Goal: Task Accomplishment & Management: Complete application form

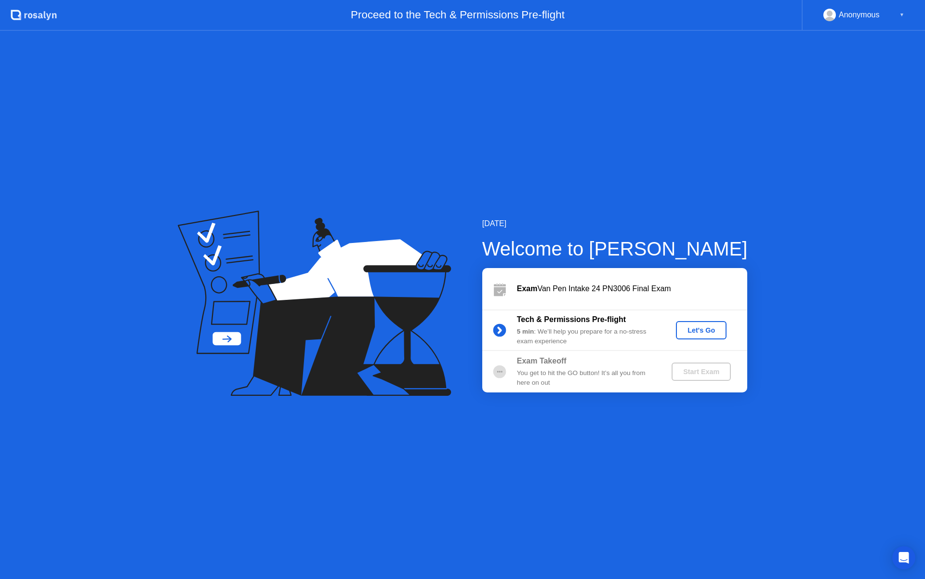
click at [693, 331] on div "Let's Go" at bounding box center [701, 330] width 43 height 8
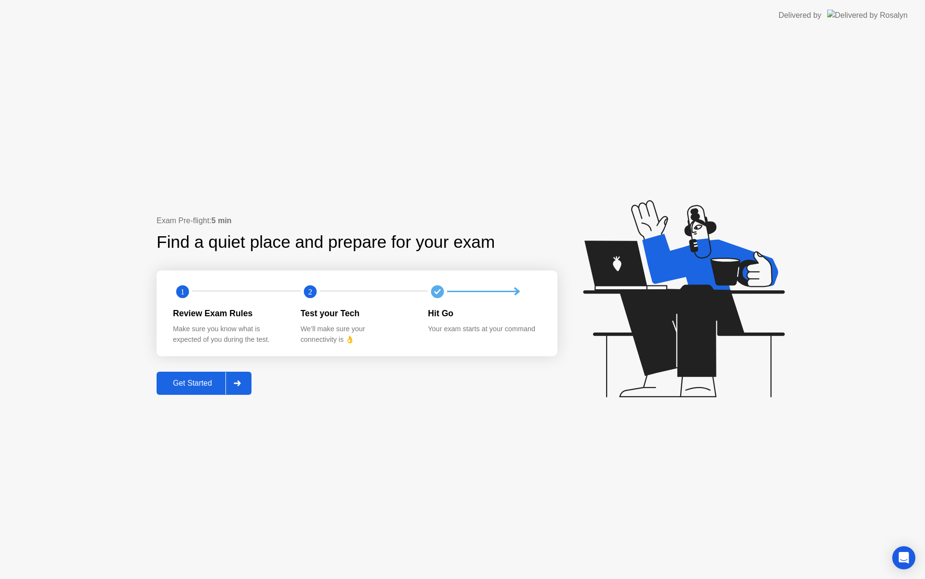
click at [243, 384] on div at bounding box center [236, 383] width 23 height 22
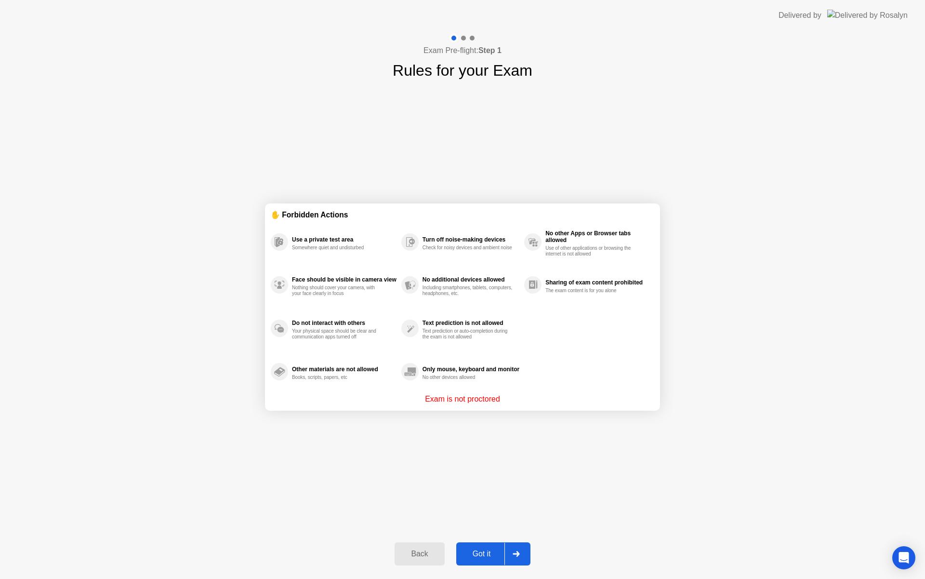
click at [492, 554] on div "Got it" at bounding box center [481, 553] width 45 height 9
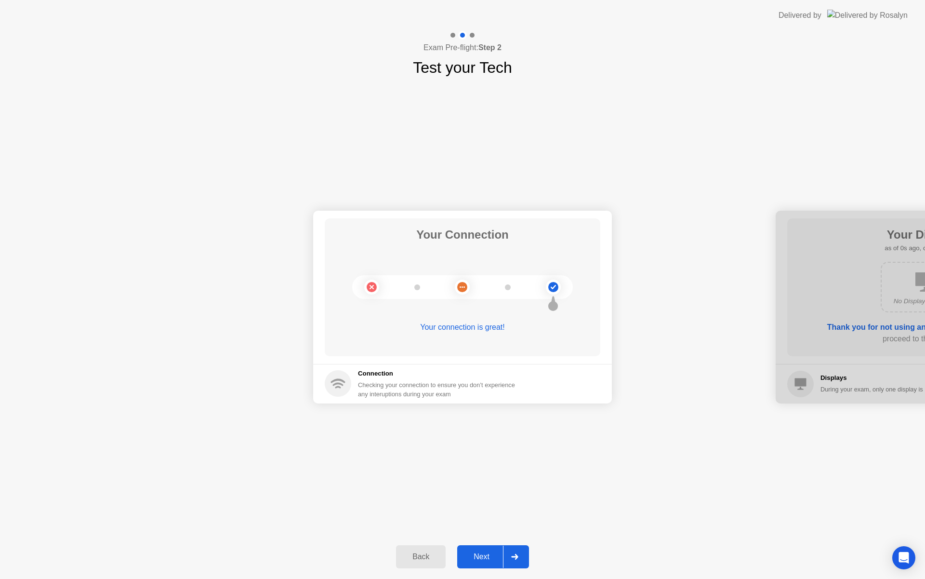
click at [513, 558] on icon at bounding box center [514, 557] width 7 height 6
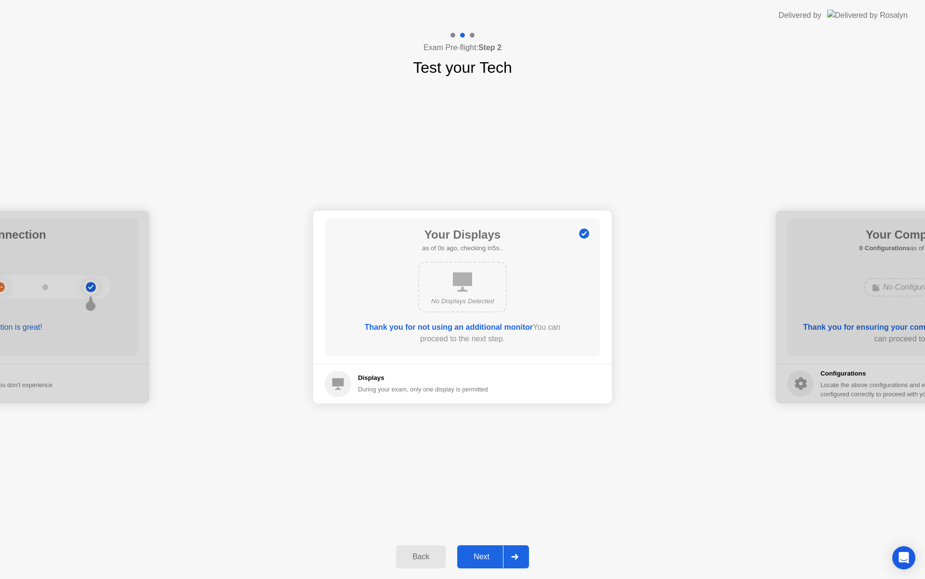
click at [513, 558] on icon at bounding box center [514, 557] width 7 height 6
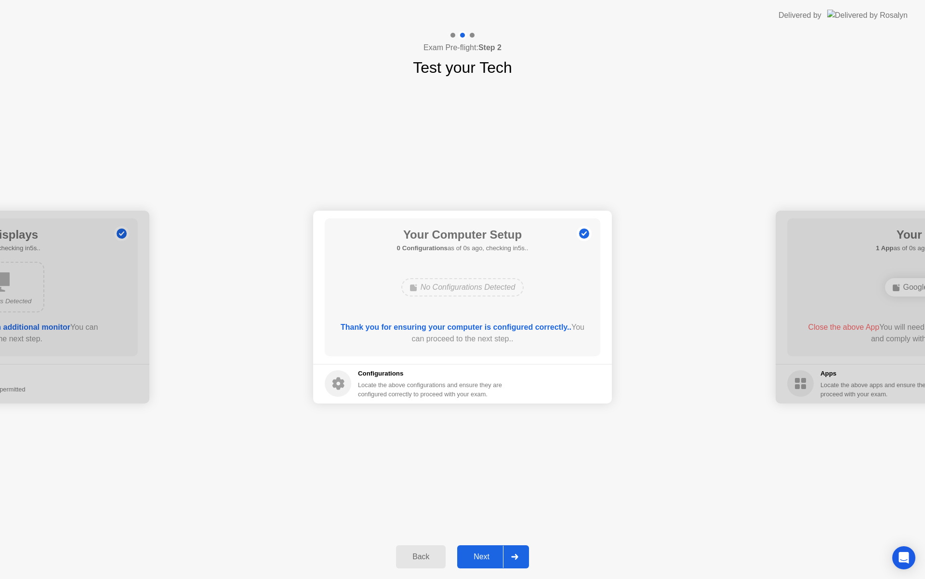
click at [513, 558] on icon at bounding box center [514, 557] width 7 height 6
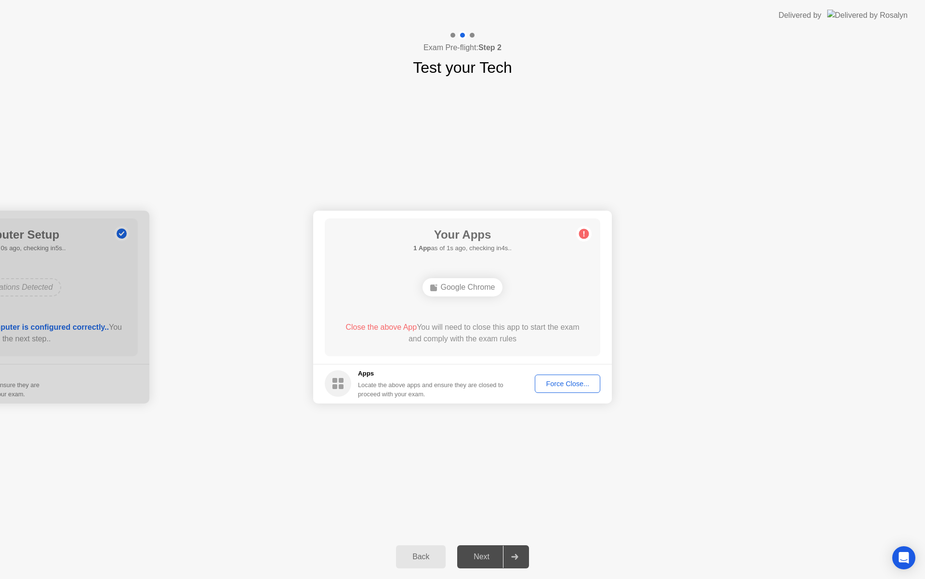
click at [558, 386] on div "Force Close..." at bounding box center [567, 384] width 59 height 8
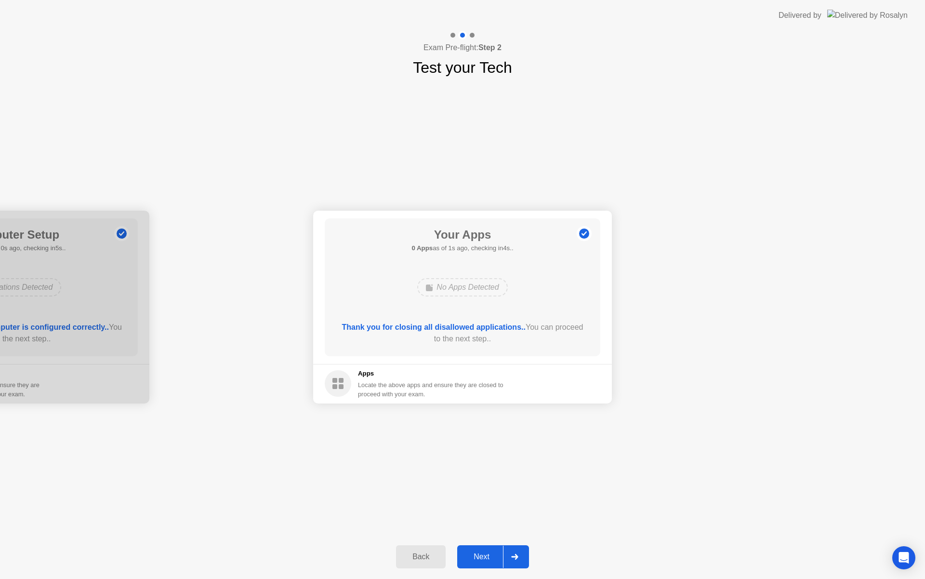
click at [512, 554] on icon at bounding box center [514, 557] width 7 height 6
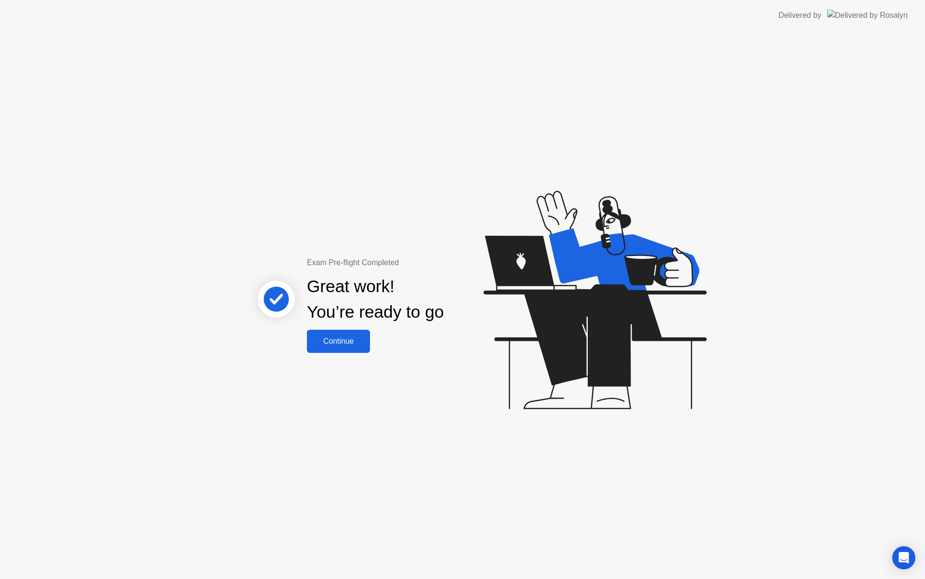
click at [345, 339] on div "Continue" at bounding box center [338, 341] width 57 height 9
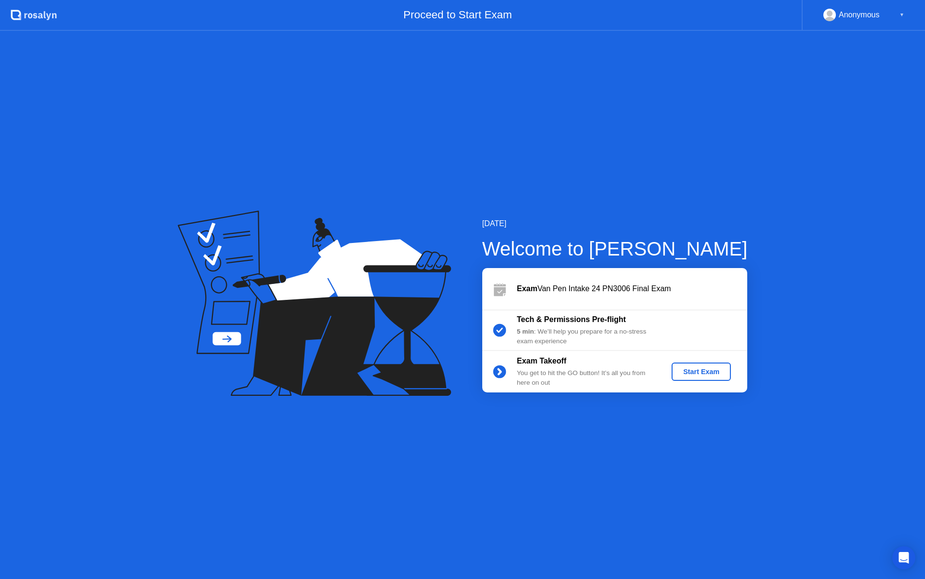
click at [689, 377] on button "Start Exam" at bounding box center [701, 371] width 59 height 18
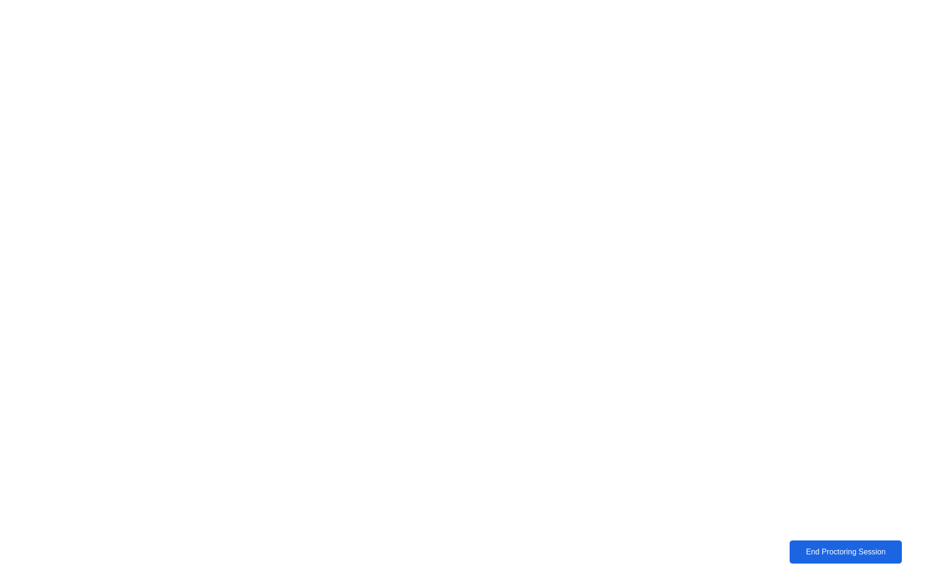
click at [817, 551] on div "End Proctoring Session" at bounding box center [846, 551] width 106 height 9
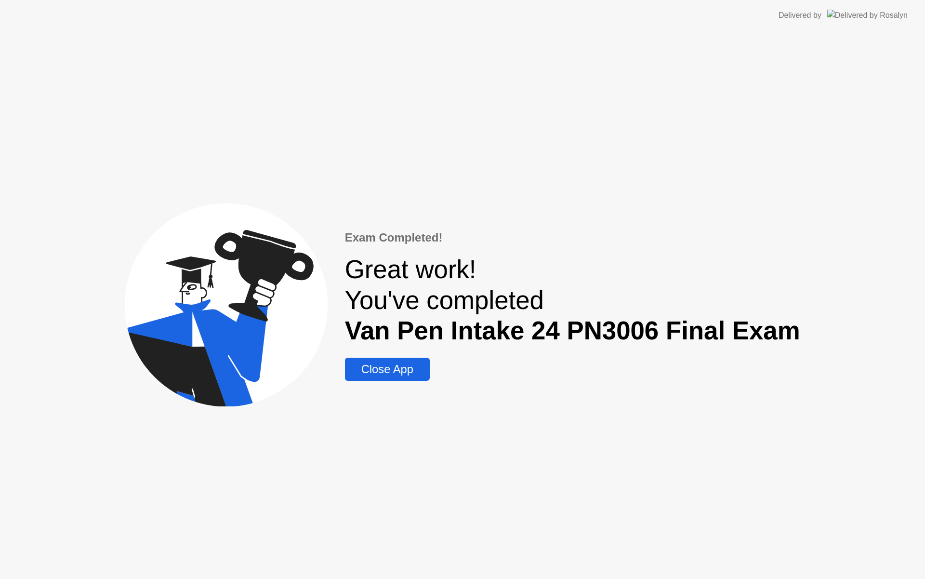
click at [367, 371] on div "Close App" at bounding box center [387, 368] width 79 height 13
